Goal: Information Seeking & Learning: Learn about a topic

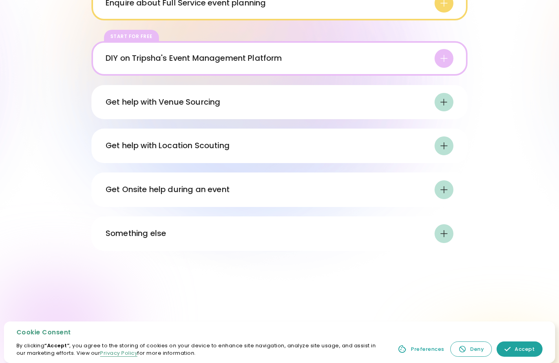
scroll to position [764, 0]
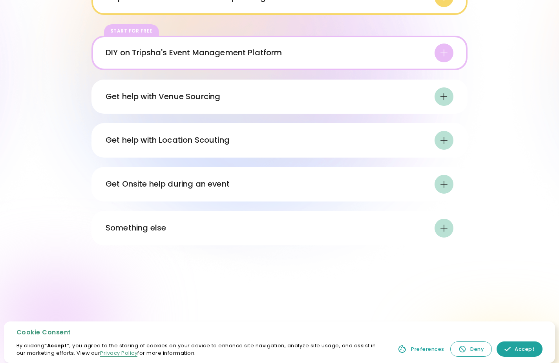
click at [187, 97] on div "Get help with Venue Sourcing" at bounding box center [163, 97] width 115 height 12
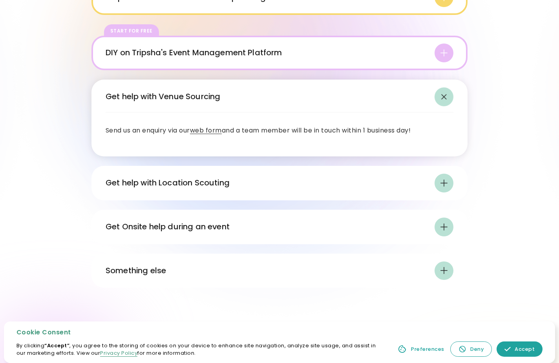
click at [171, 181] on div "Get help with Location Scouting" at bounding box center [168, 183] width 124 height 12
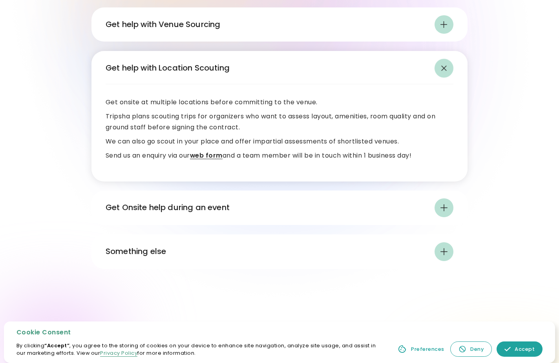
scroll to position [836, 0]
click at [160, 207] on div "Get Onsite help during an event" at bounding box center [168, 208] width 124 height 12
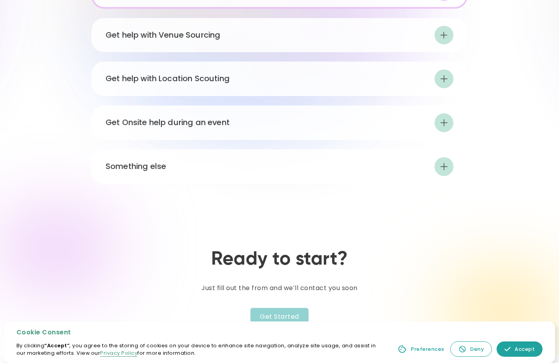
scroll to position [110, 0]
